Goal: Task Accomplishment & Management: Manage account settings

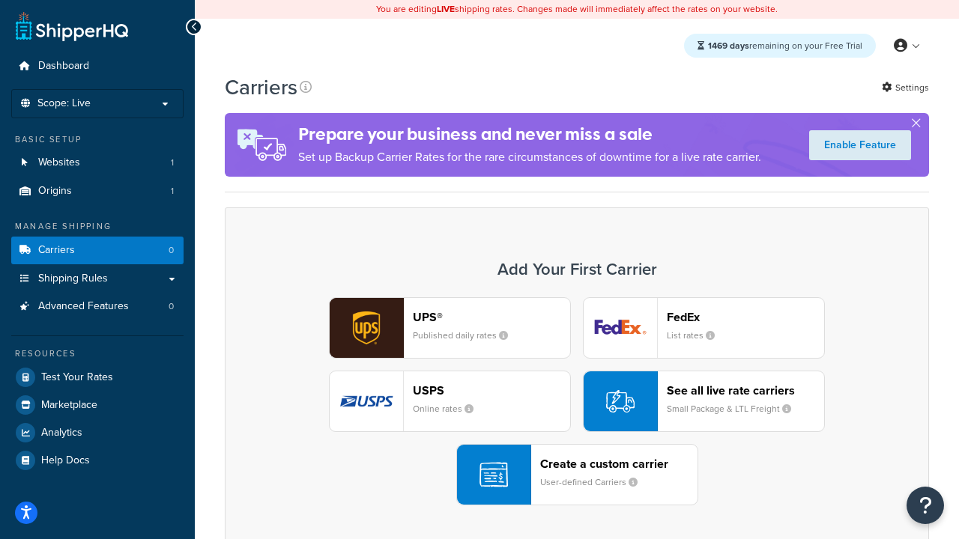
click at [577, 401] on div "UPS® Published daily rates FedEx List rates USPS Online rates See all live rate…" at bounding box center [576, 401] width 673 height 208
click at [745, 317] on header "FedEx" at bounding box center [745, 317] width 157 height 14
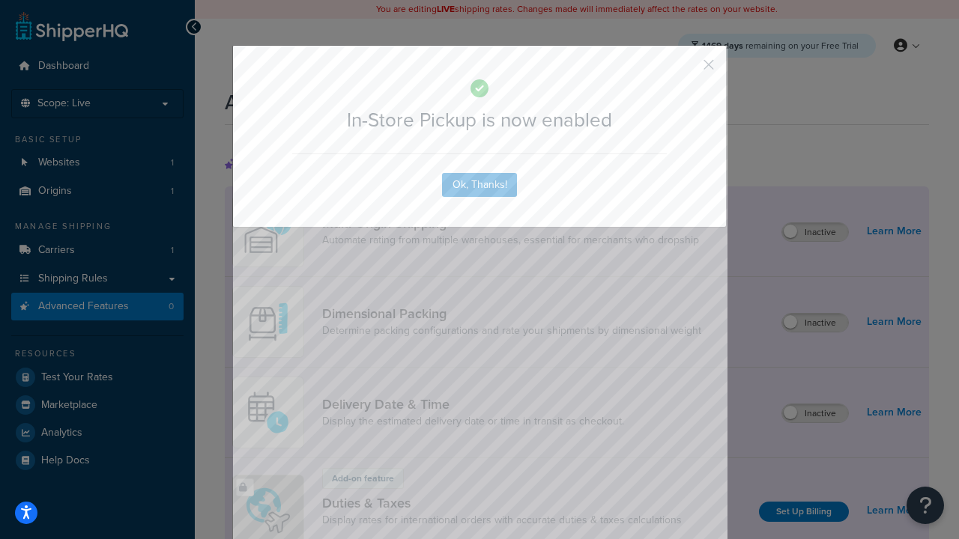
scroll to position [485, 0]
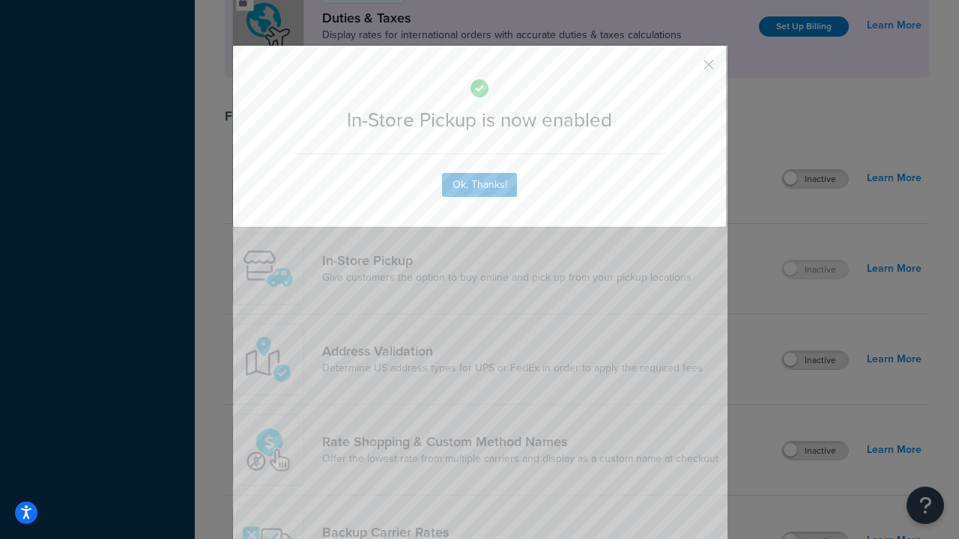
click at [686, 70] on button "button" at bounding box center [687, 70] width 4 height 4
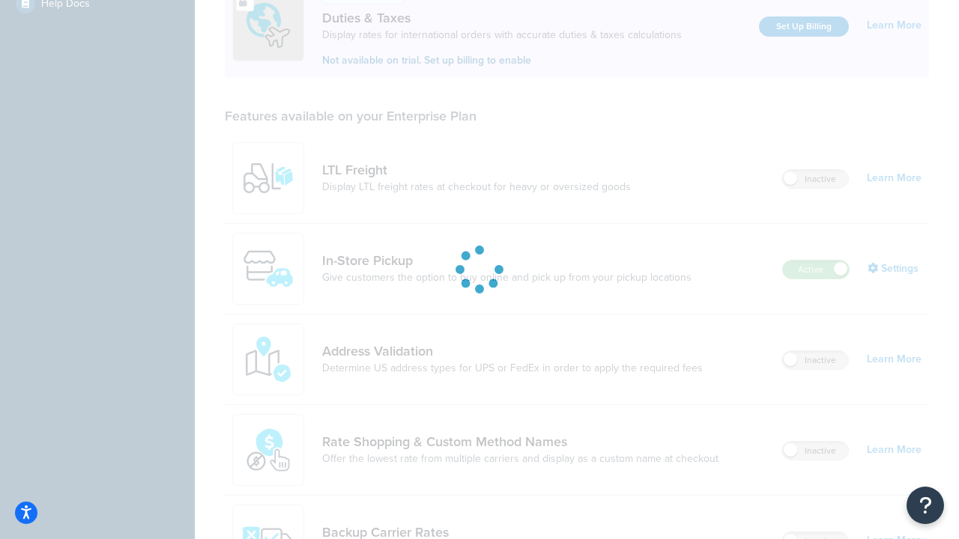
scroll to position [457, 0]
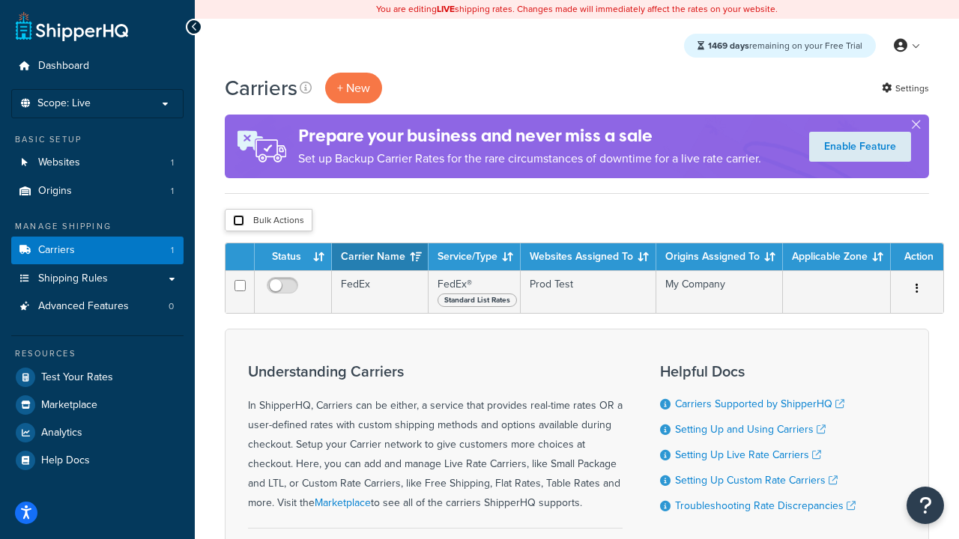
click at [238, 221] on input "checkbox" at bounding box center [238, 220] width 11 height 11
checkbox input "true"
click at [0, 0] on button "Delete" at bounding box center [0, 0] width 0 height 0
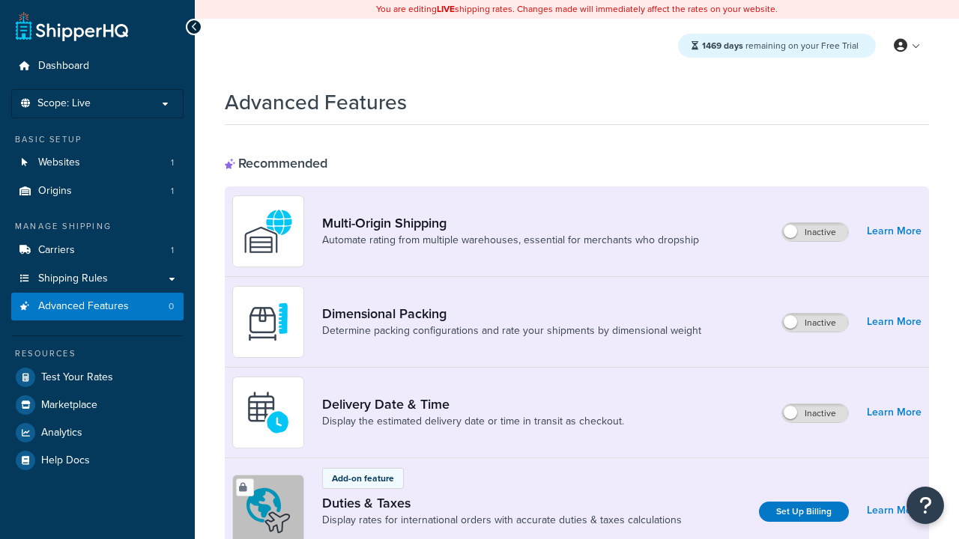
scroll to position [485, 0]
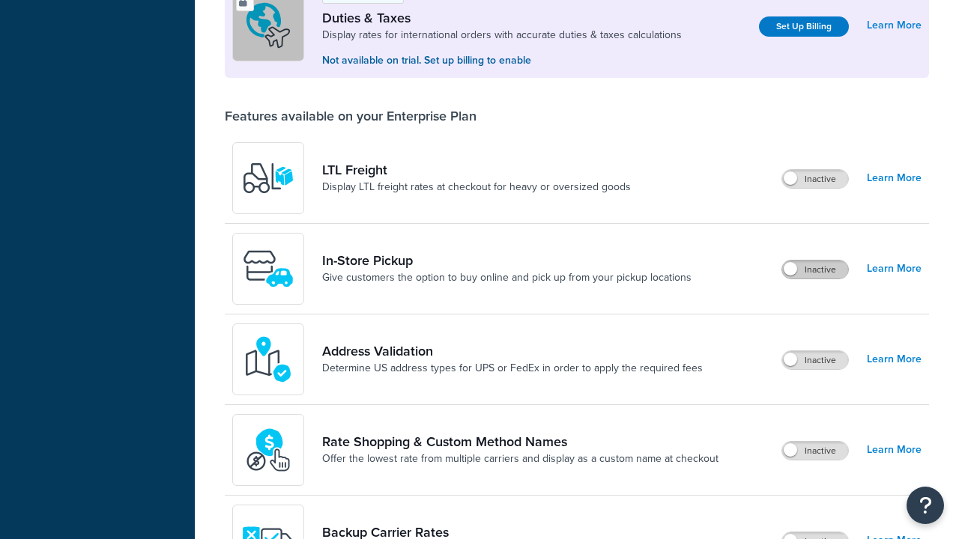
click at [815, 270] on label "Inactive" at bounding box center [815, 270] width 66 height 18
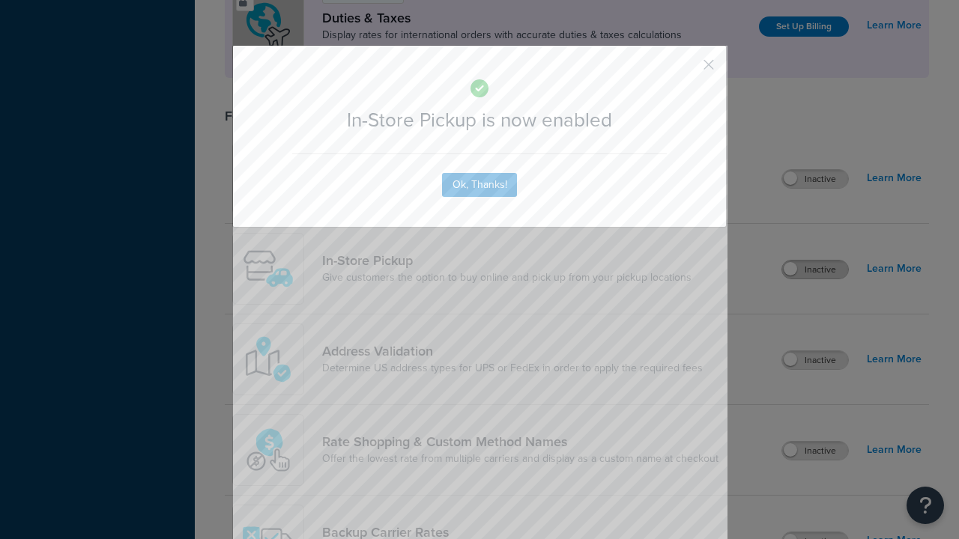
scroll to position [0, 0]
click at [686, 70] on button "button" at bounding box center [687, 70] width 4 height 4
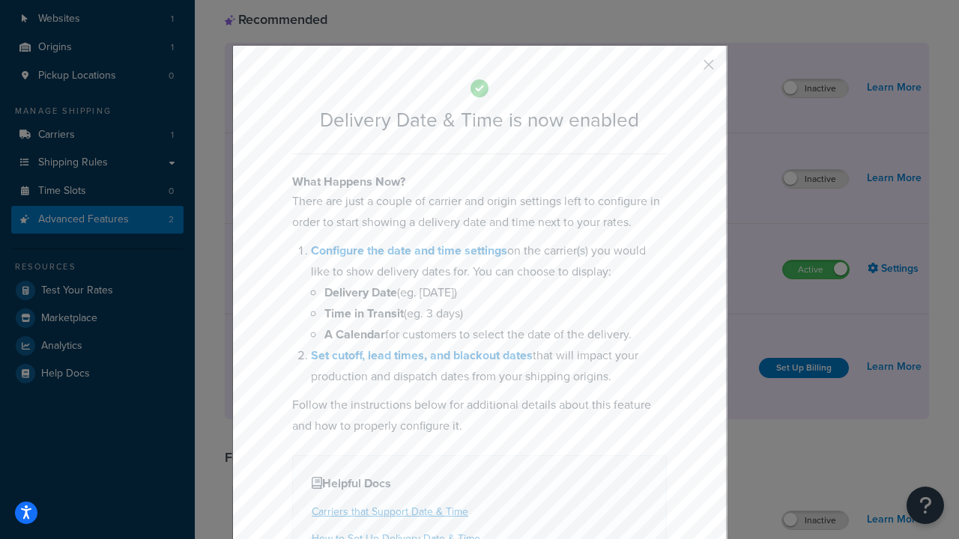
click at [686, 70] on button "button" at bounding box center [687, 70] width 4 height 4
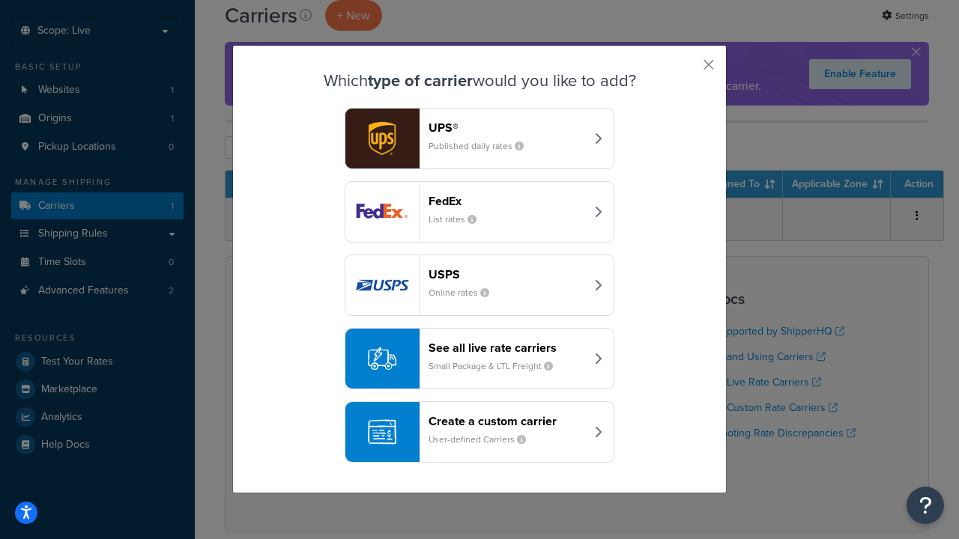
click at [479, 432] on div "Create a custom carrier User-defined Carriers" at bounding box center [506, 432] width 157 height 36
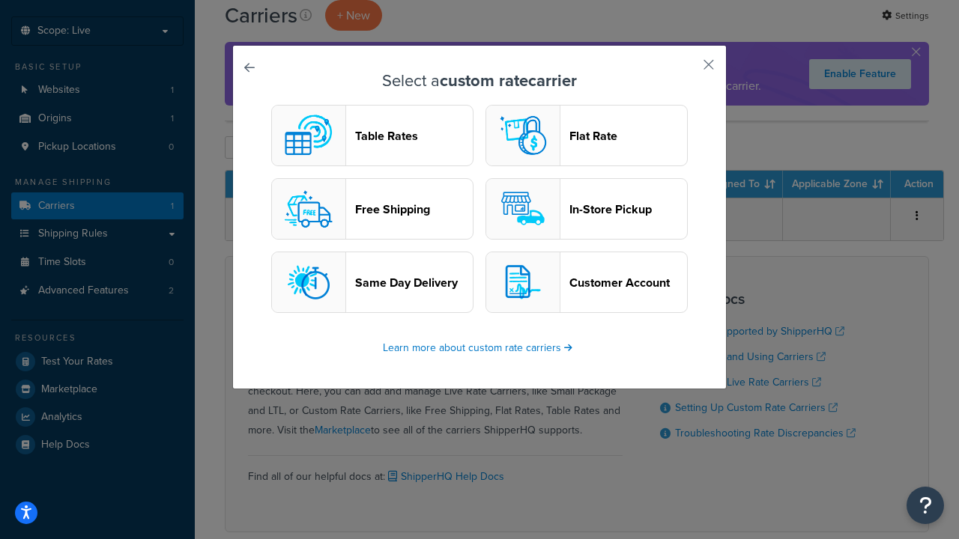
click at [586, 209] on header "In-Store Pickup" at bounding box center [628, 209] width 118 height 14
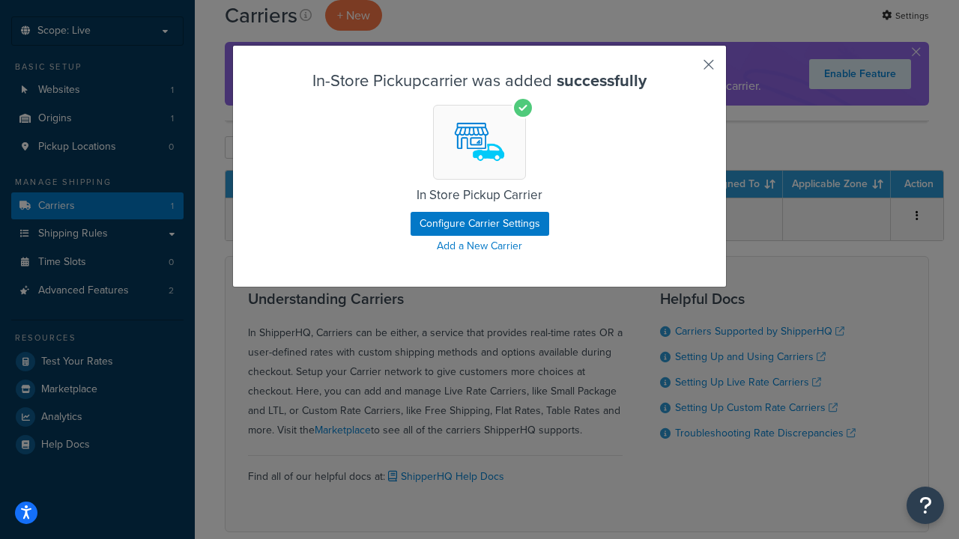
click at [686, 70] on button "button" at bounding box center [687, 70] width 4 height 4
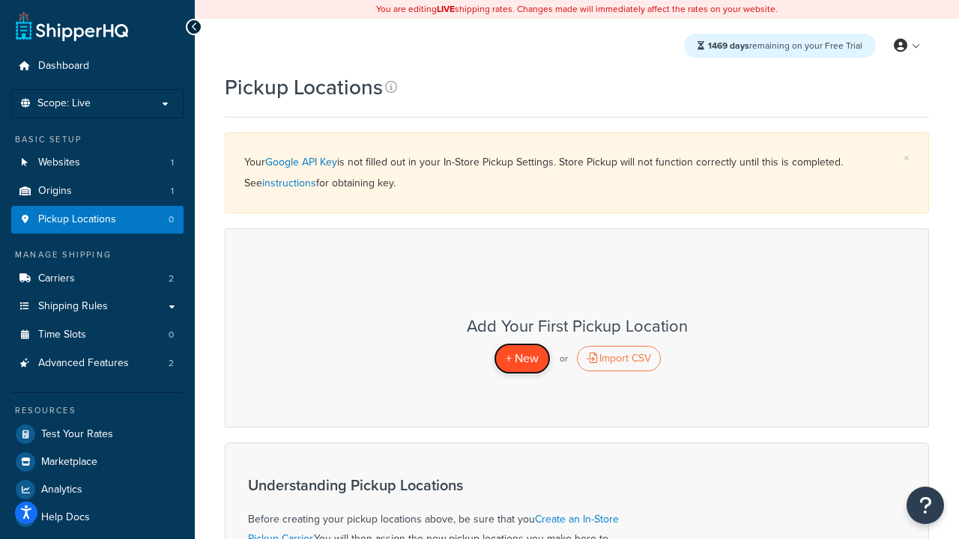
click at [521, 358] on span "+ New" at bounding box center [522, 358] width 33 height 17
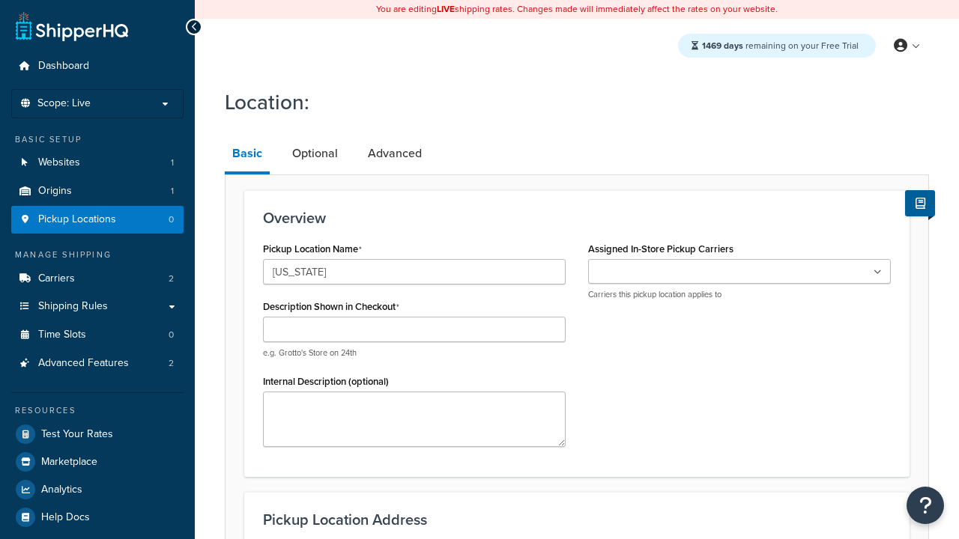
type input "[US_STATE]"
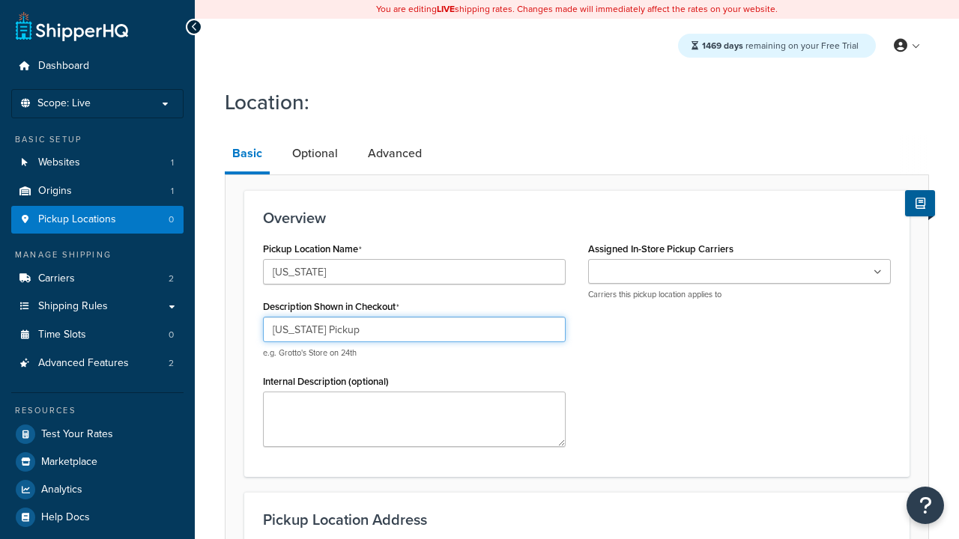
type input "California Pickup"
click at [739, 272] on ul at bounding box center [739, 271] width 303 height 25
type input "3385 Michelson Drive"
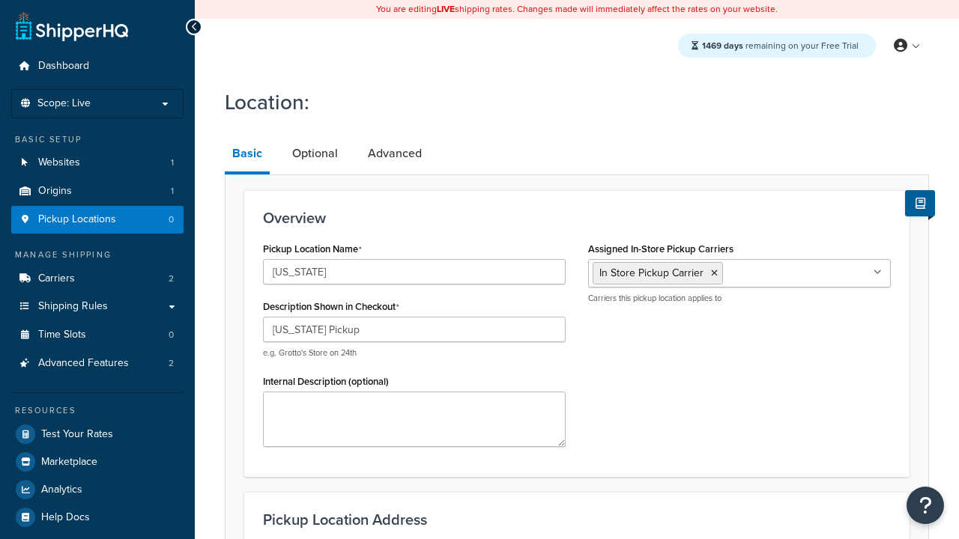
type input "Suite B"
type input "Irvine"
select select "5"
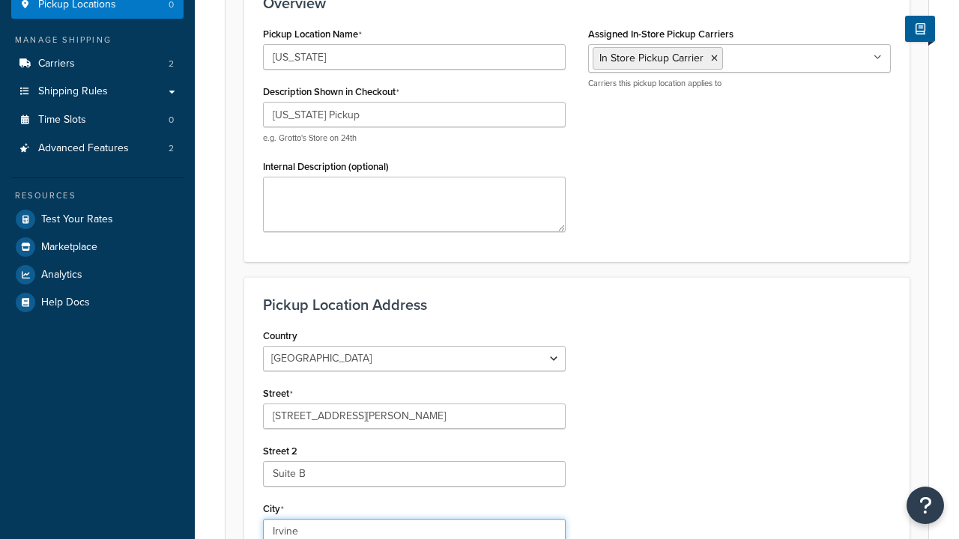
type input "Irvine"
type input "92612"
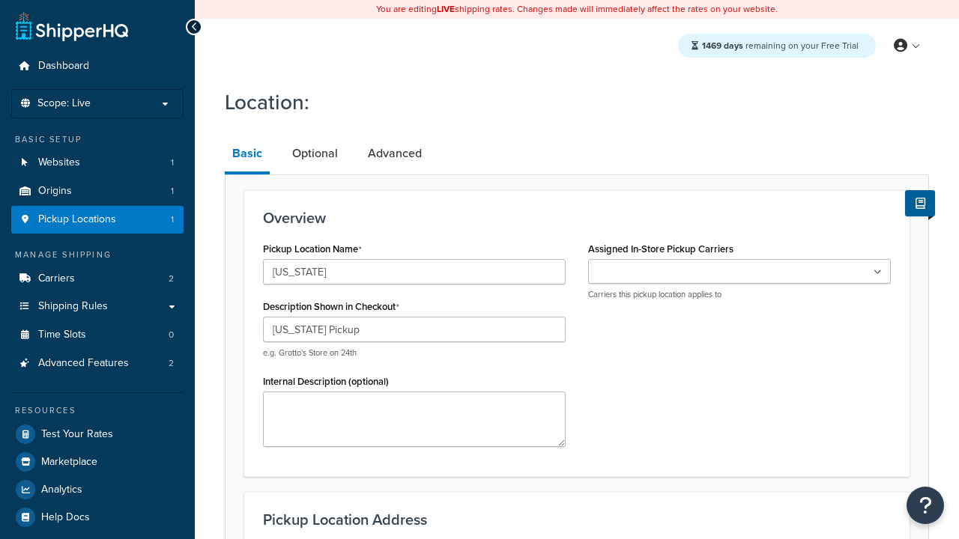
type input "[US_STATE] Pickup"
click at [739, 272] on ul at bounding box center [739, 271] width 303 height 25
type input "[STREET_ADDRESS]"
type input "Suite A"
type input "[GEOGRAPHIC_DATA]"
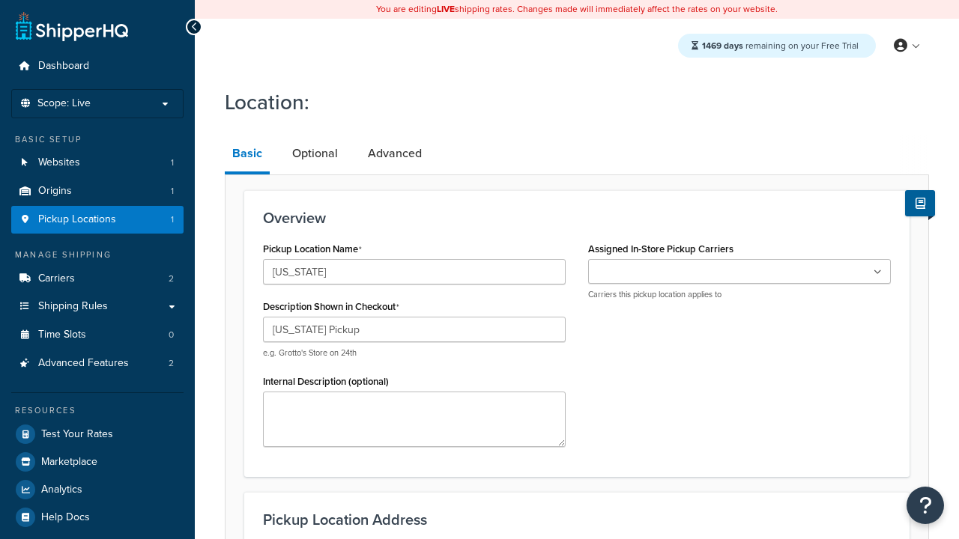
select select "43"
type input "[GEOGRAPHIC_DATA]"
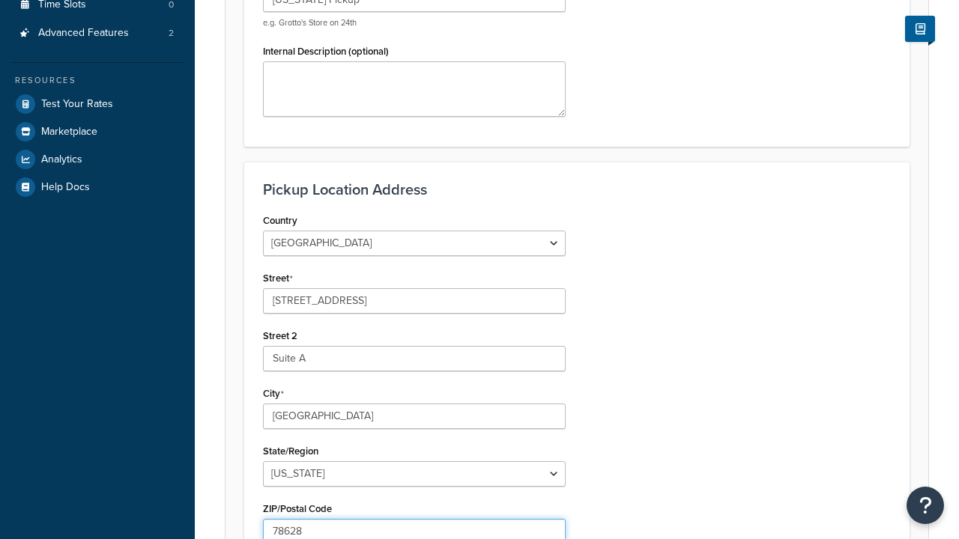
type input "78628"
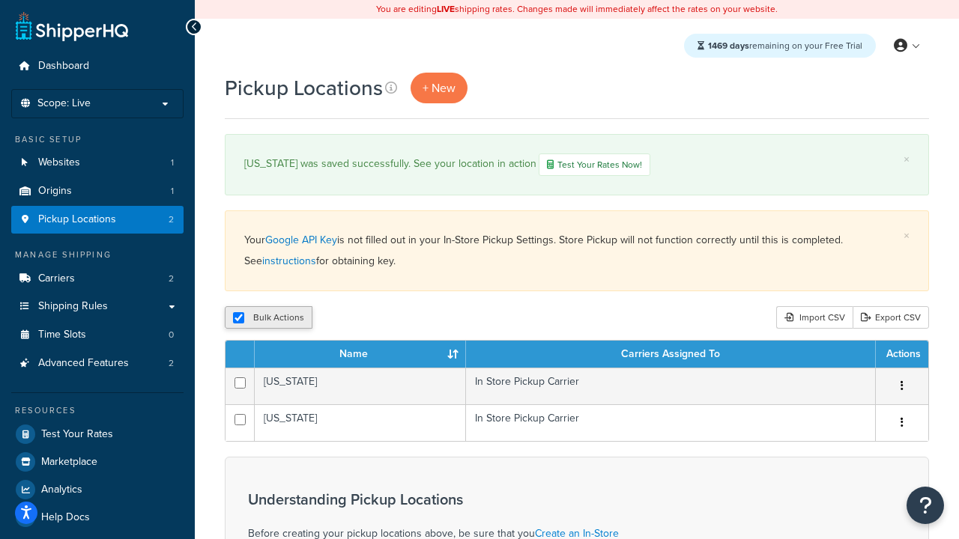
click at [238, 319] on input "checkbox" at bounding box center [238, 317] width 11 height 11
checkbox input "false"
click at [238, 319] on input "checkbox" at bounding box center [238, 317] width 11 height 11
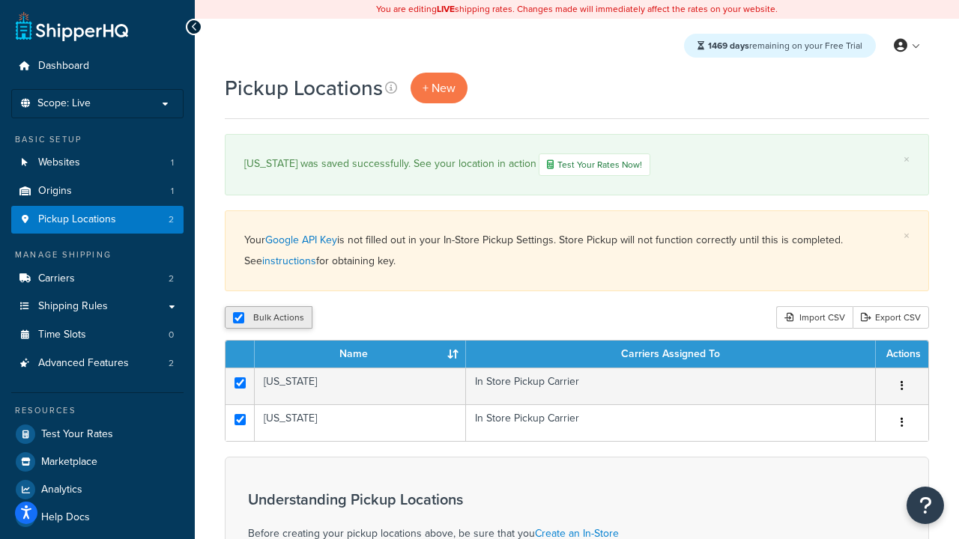
checkbox input "true"
click at [344, 319] on button "Duplicate" at bounding box center [343, 317] width 63 height 22
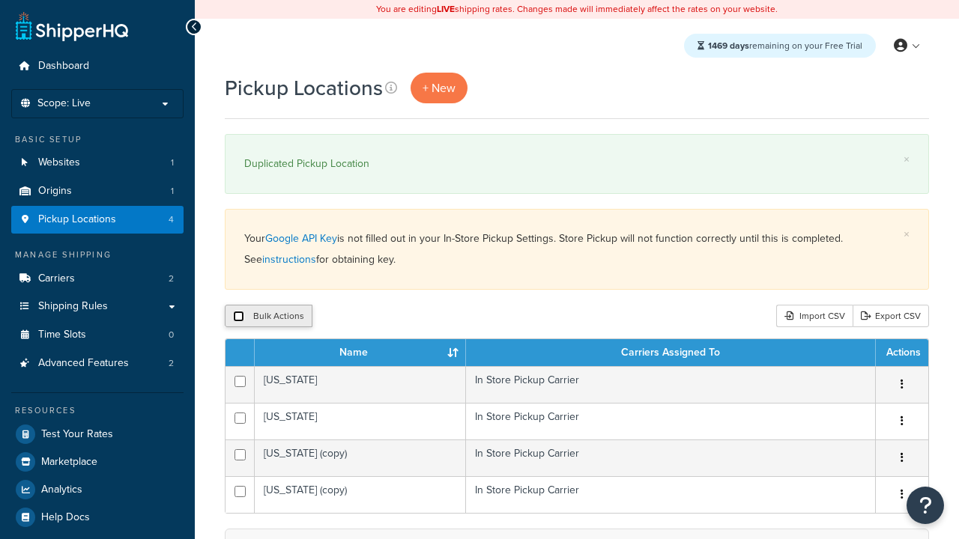
click at [238, 317] on input "checkbox" at bounding box center [238, 316] width 11 height 11
checkbox input "true"
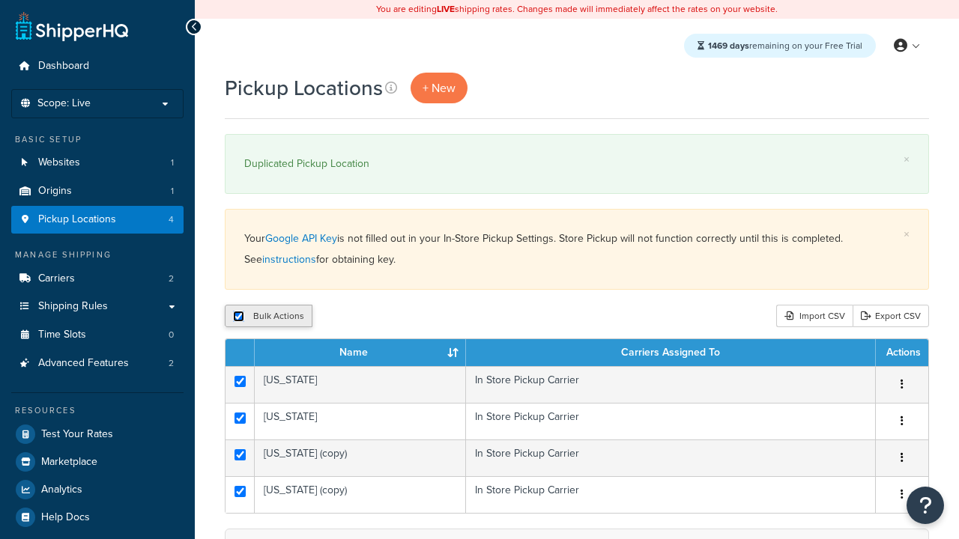
checkbox input "true"
click at [403, 317] on button "Delete" at bounding box center [400, 316] width 52 height 22
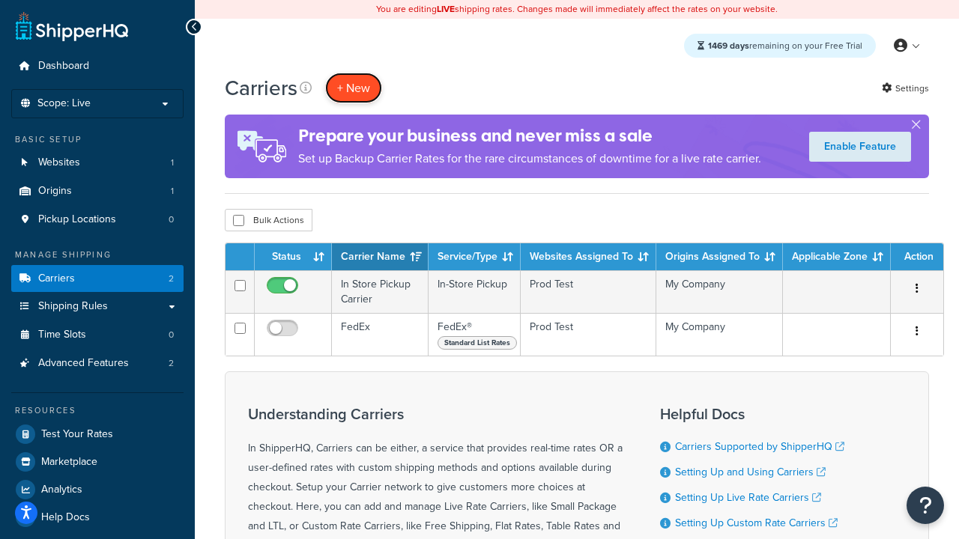
click at [354, 88] on button "+ New" at bounding box center [353, 88] width 57 height 31
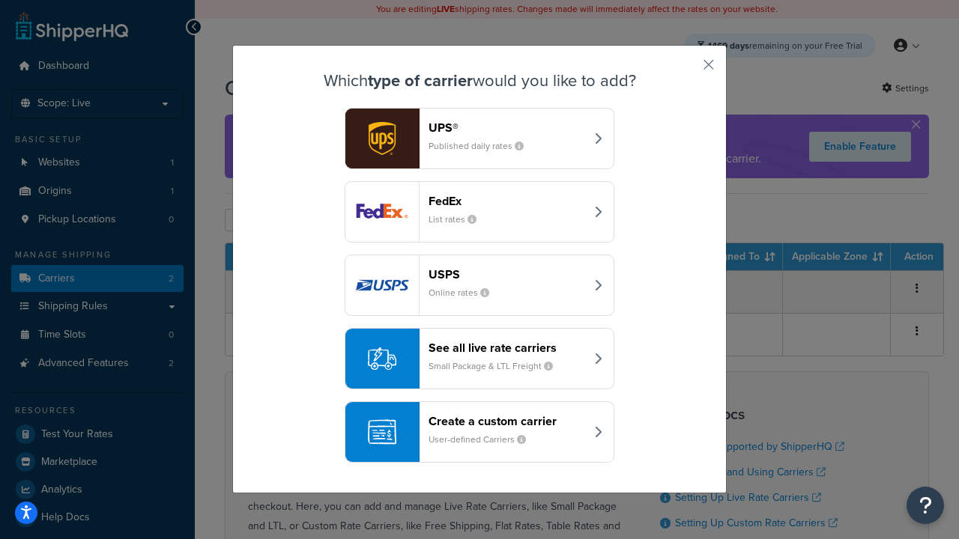
click at [479, 432] on div "Create a custom carrier User-defined Carriers" at bounding box center [506, 432] width 157 height 36
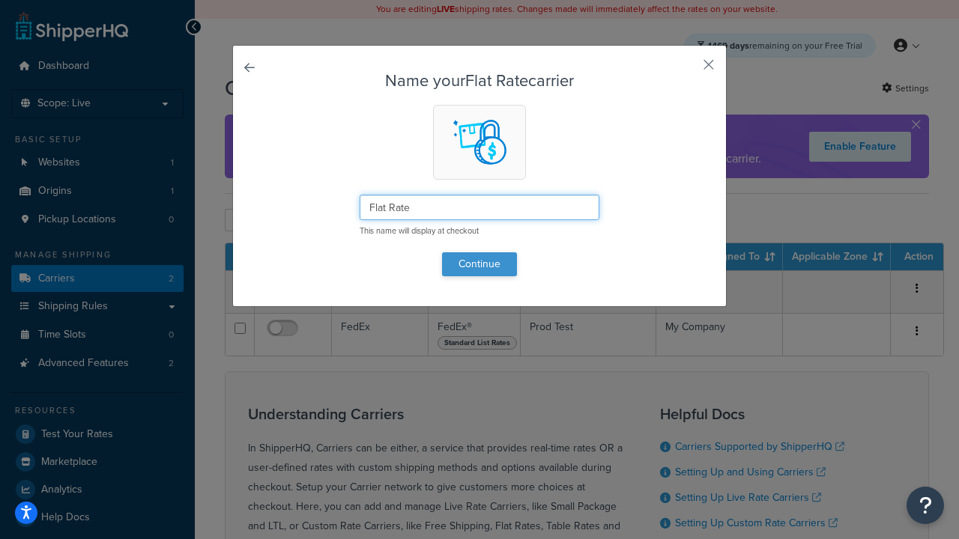
type input "Flat Rate"
click at [479, 264] on button "Continue" at bounding box center [479, 264] width 75 height 24
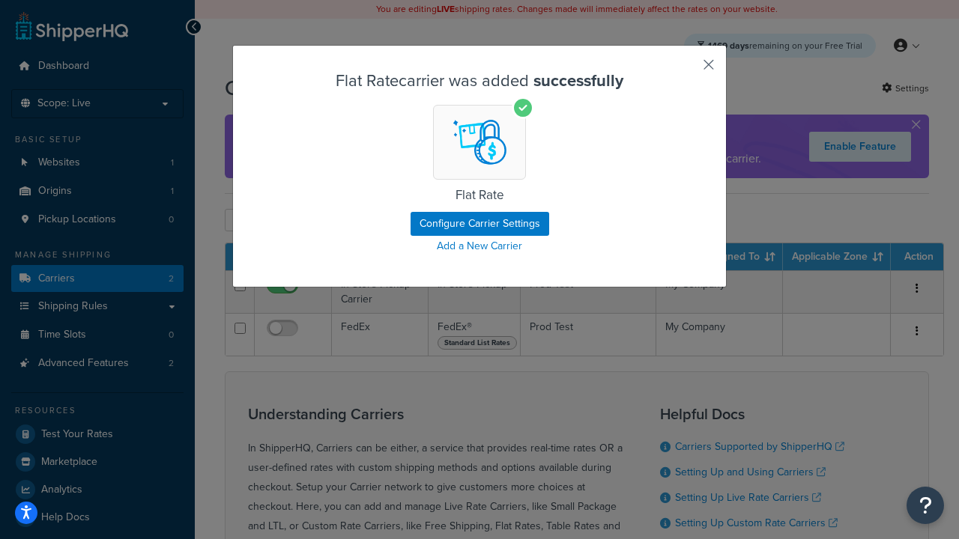
click at [686, 70] on button "button" at bounding box center [687, 70] width 4 height 4
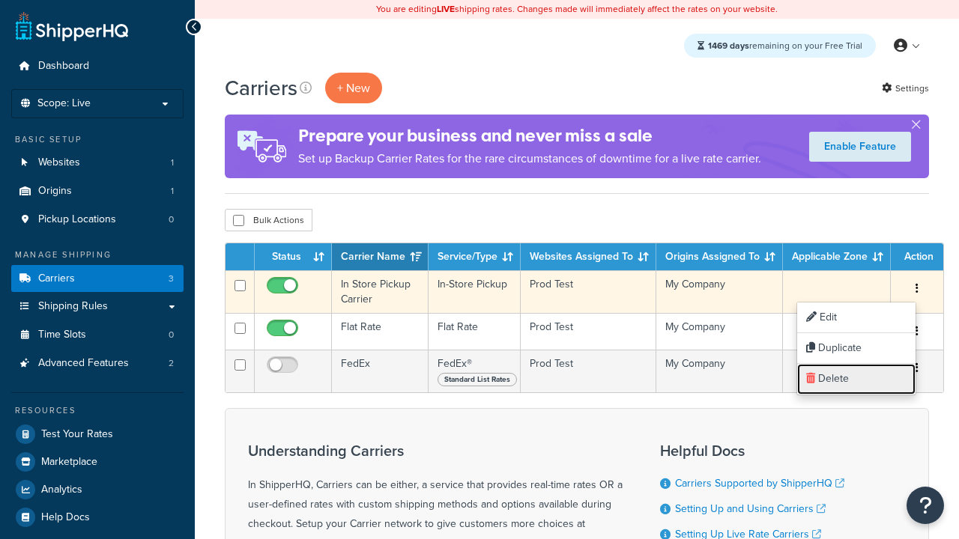
click at [856, 379] on link "Delete" at bounding box center [856, 379] width 118 height 31
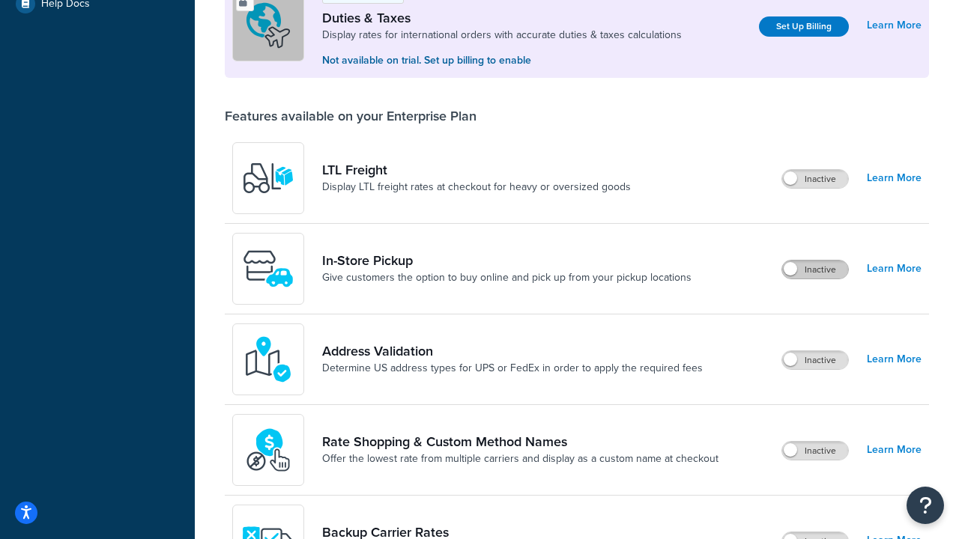
scroll to position [457, 0]
